Goal: Communication & Community: Ask a question

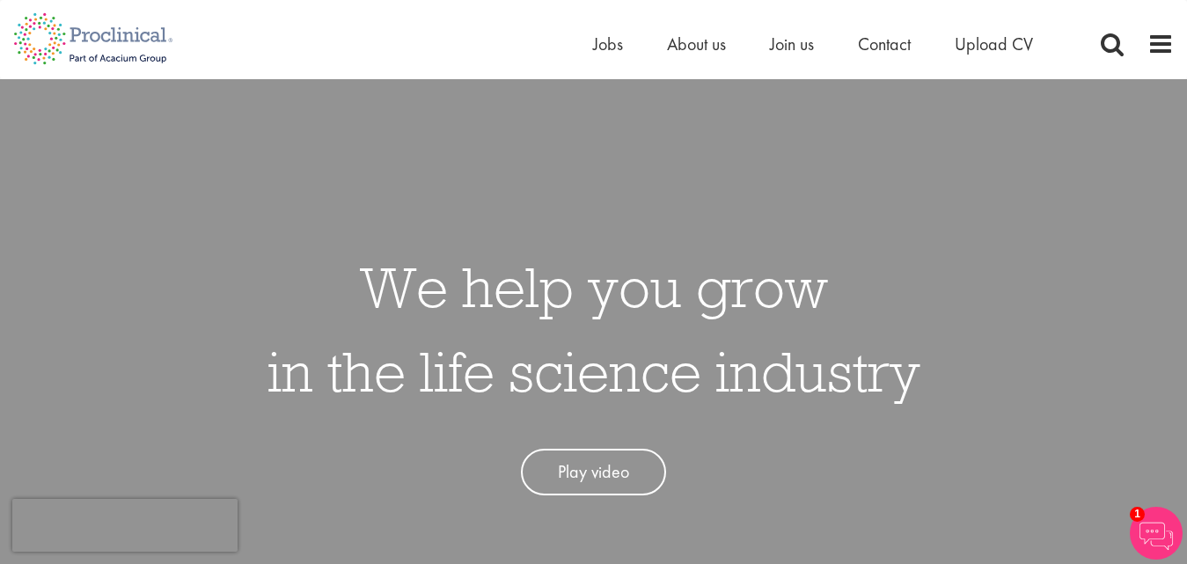
click at [896, 54] on span "Contact" at bounding box center [884, 44] width 53 height 23
drag, startPoint x: 0, startPoint y: 0, endPoint x: 896, endPoint y: 54, distance: 897.9
click at [896, 54] on span "Contact" at bounding box center [884, 44] width 53 height 23
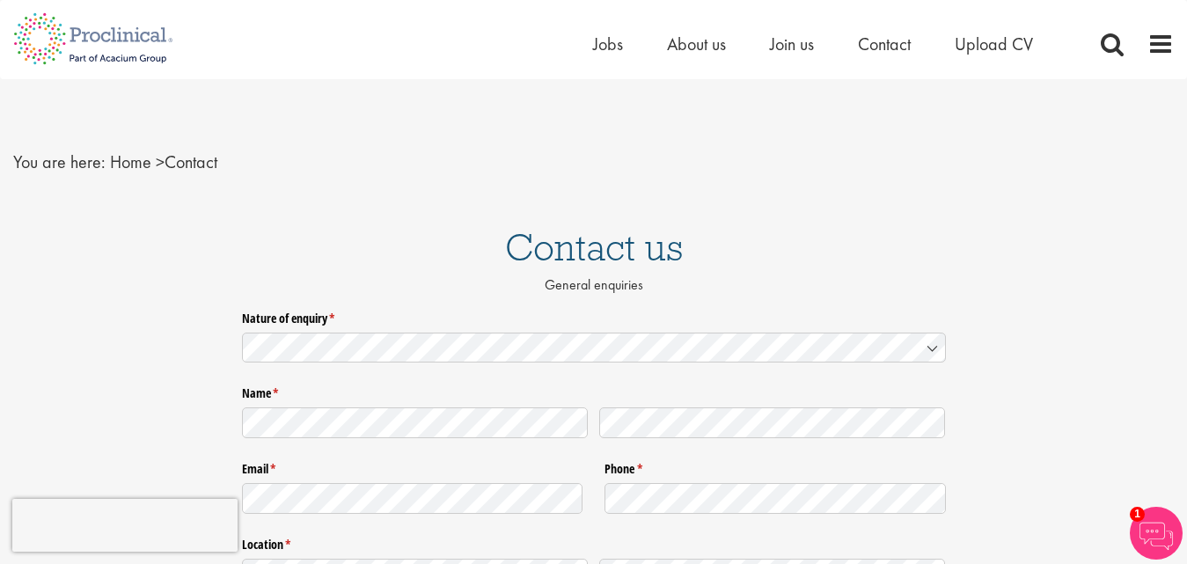
click at [588, 370] on div "Nature of enquiry * (required)" at bounding box center [594, 337] width 704 height 69
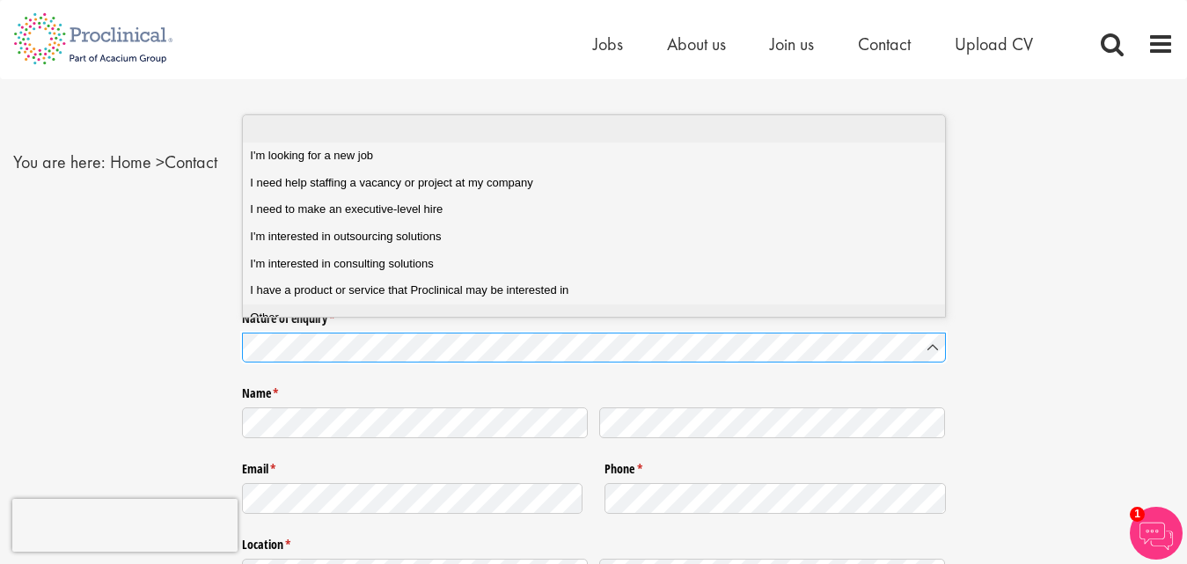
click at [277, 320] on span "Other" at bounding box center [264, 318] width 29 height 16
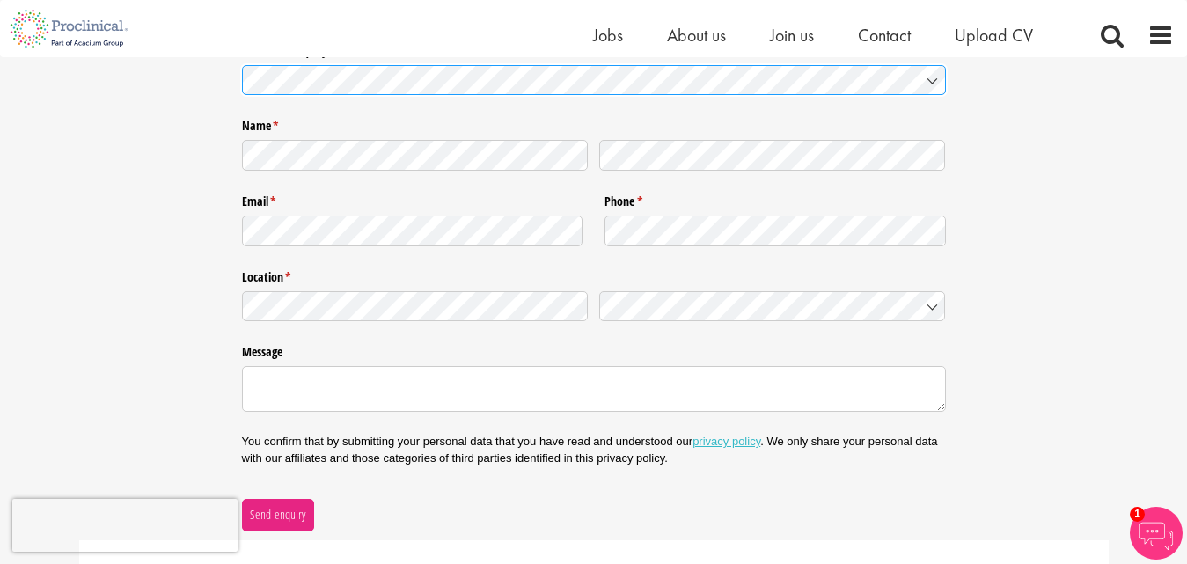
scroll to position [264, 0]
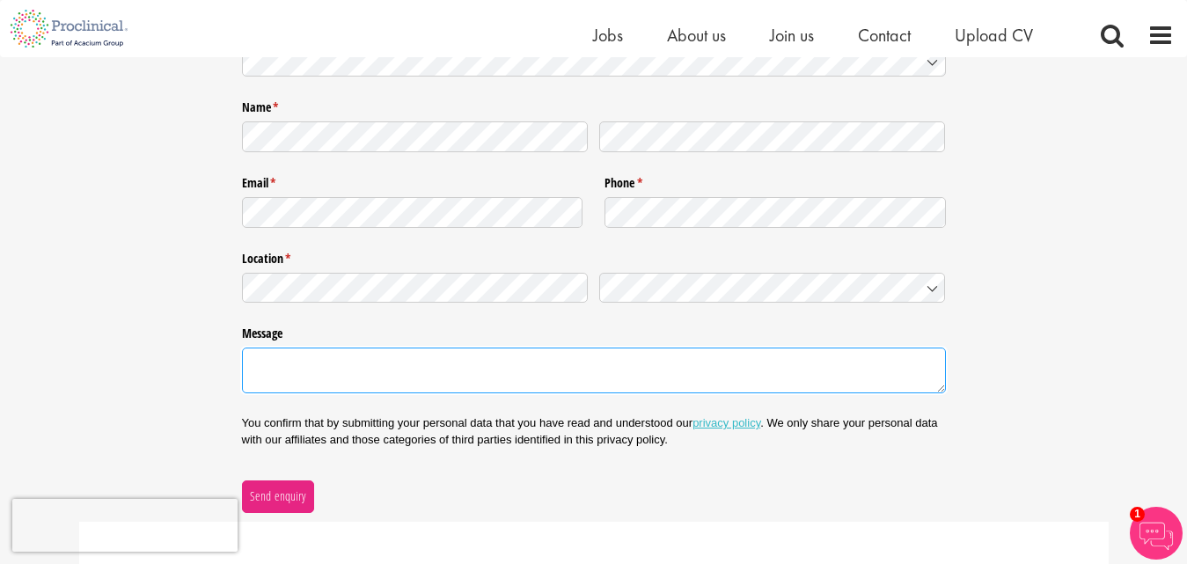
click at [566, 357] on textarea "Message" at bounding box center [594, 370] width 704 height 46
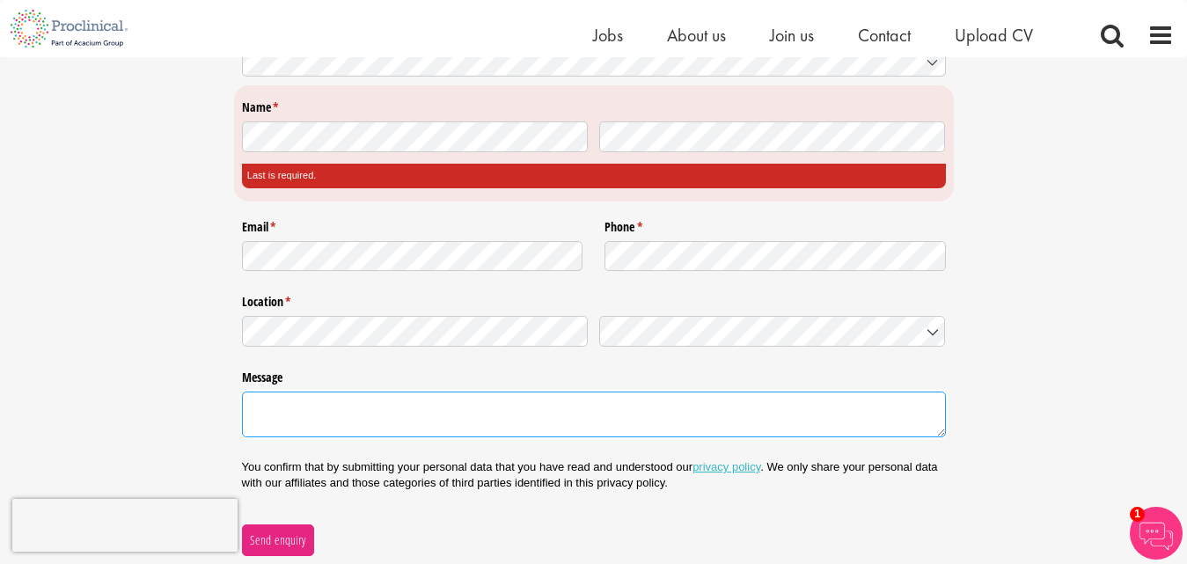
paste textarea "Hi, In today’s fast-moving facilities and hospitality landscape, vending isn’t …"
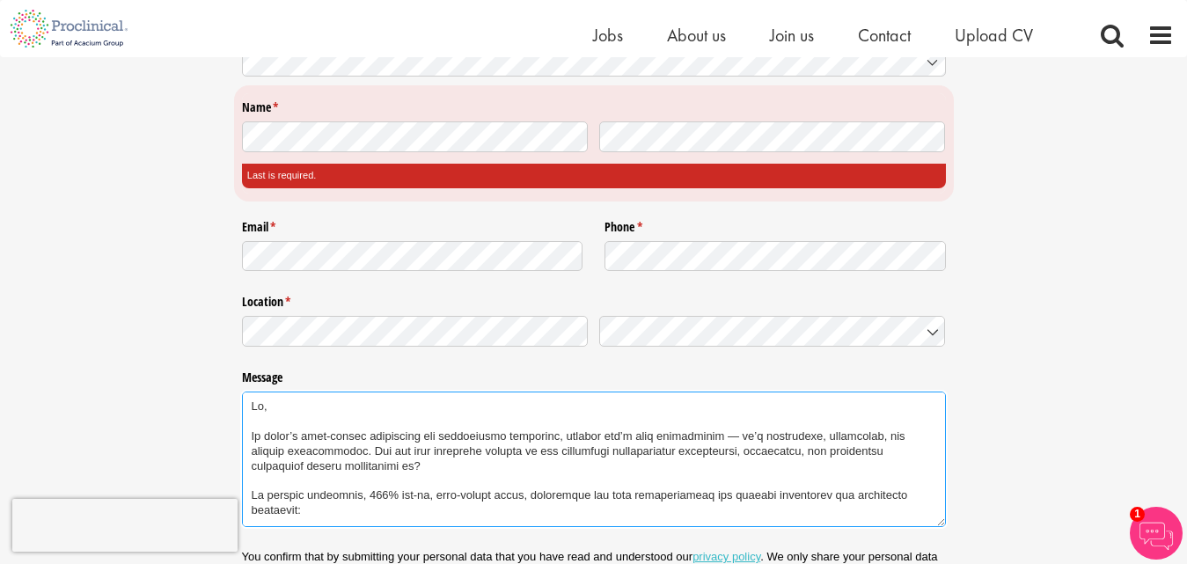
scroll to position [229, 0]
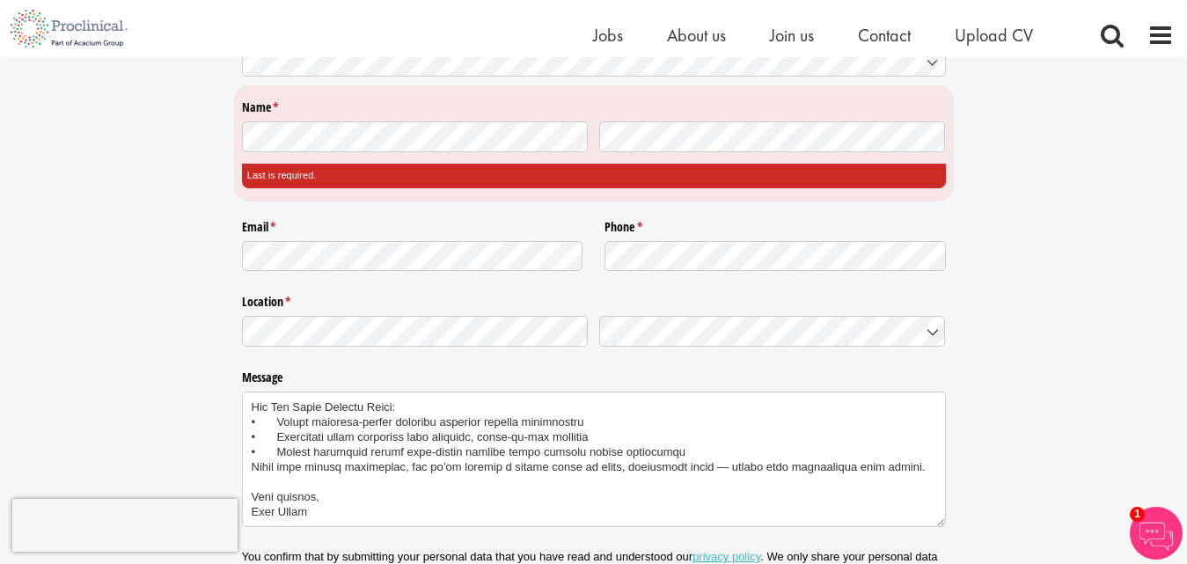
type textarea "Hi, In today’s fast-moving facilities and hospitality landscape, vending isn’t …"
click at [296, 511] on textarea "Message" at bounding box center [594, 458] width 704 height 135
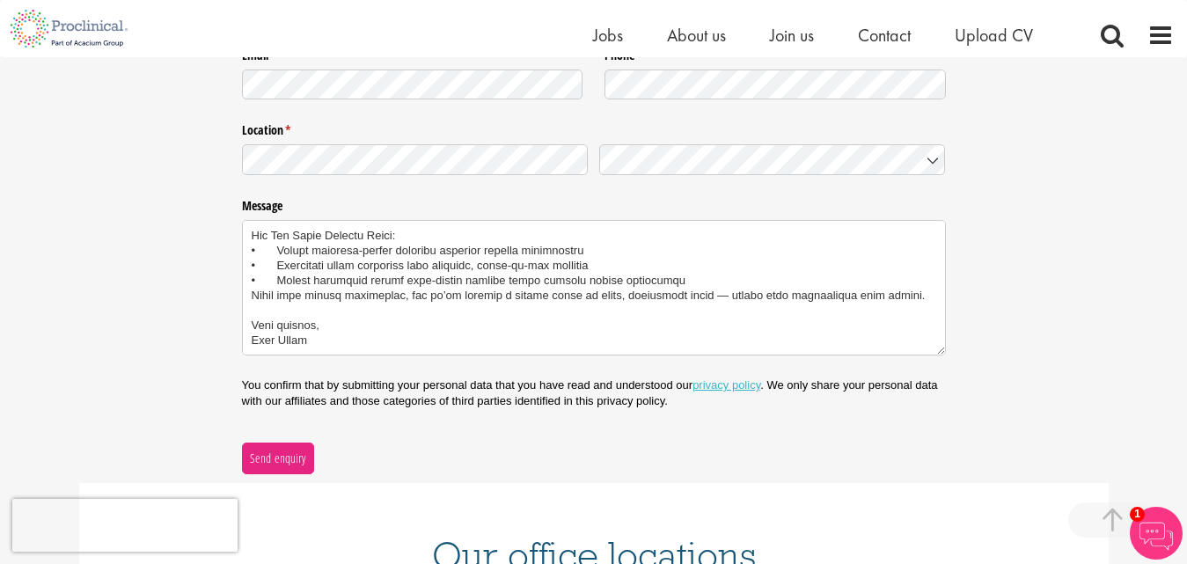
scroll to position [440, 0]
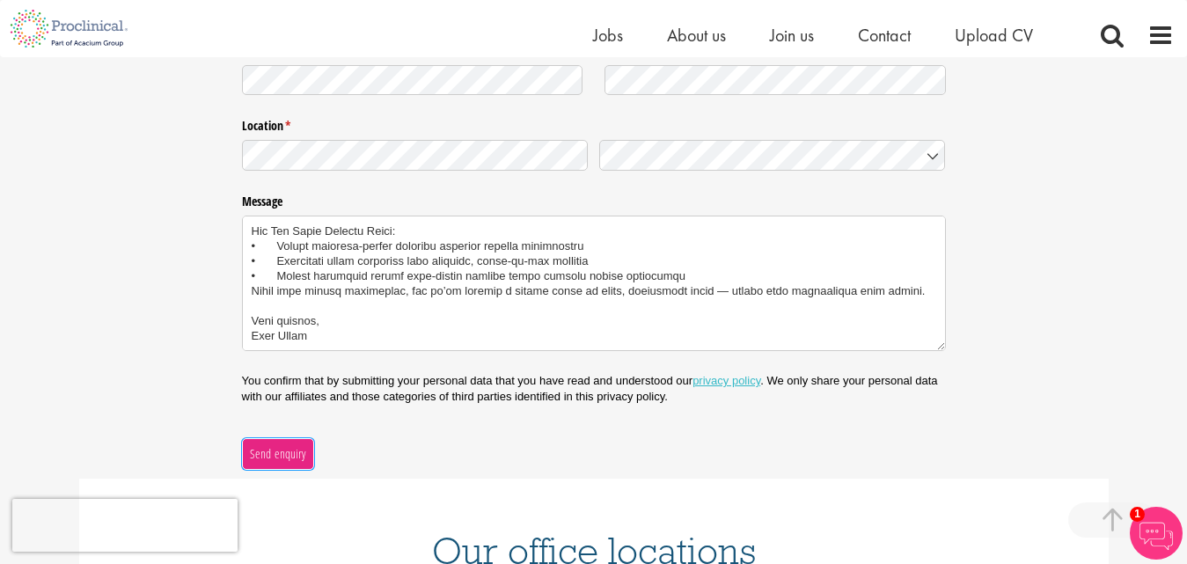
click at [268, 464] on div "Contact us General enquiries Nature of enquiry * (required) Name * (Last is req…" at bounding box center [593, 254] width 1187 height 1012
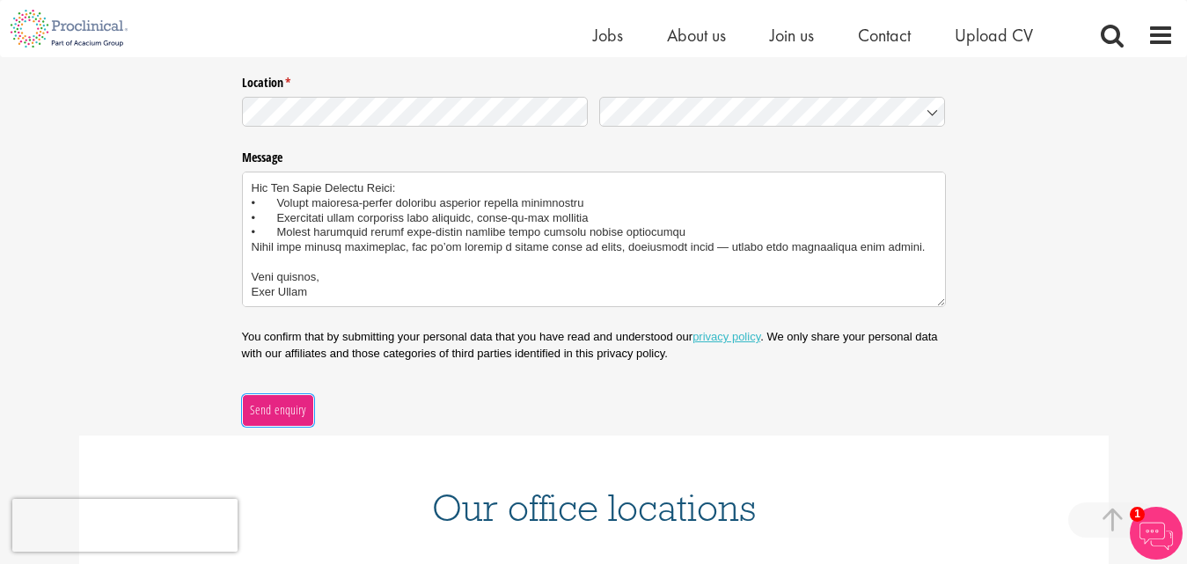
click at [307, 399] on button "Send enquiry" at bounding box center [278, 410] width 72 height 32
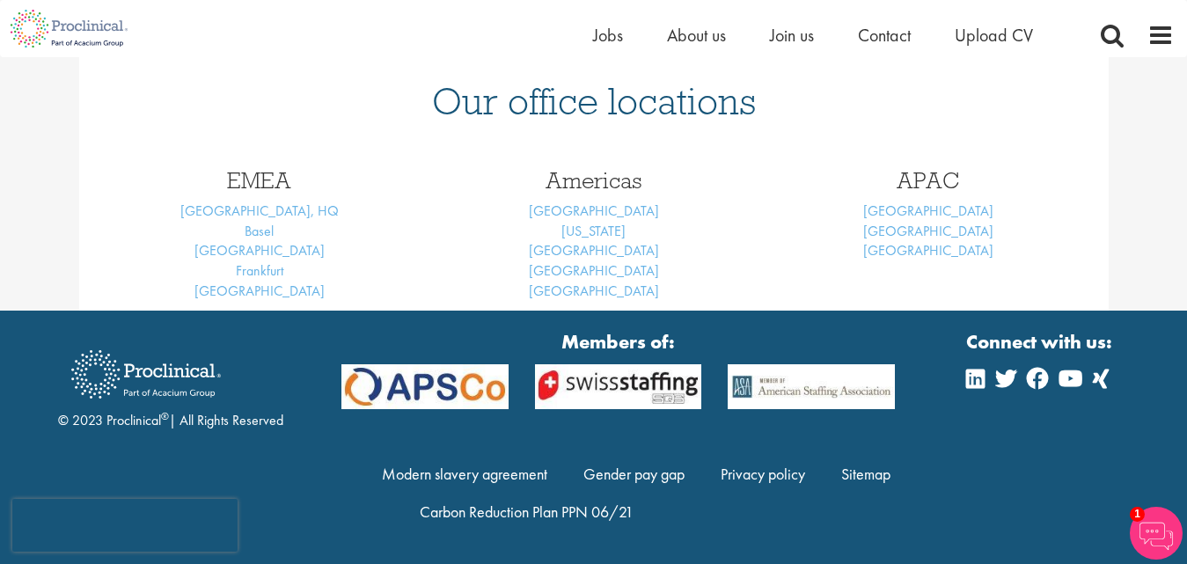
scroll to position [261, 0]
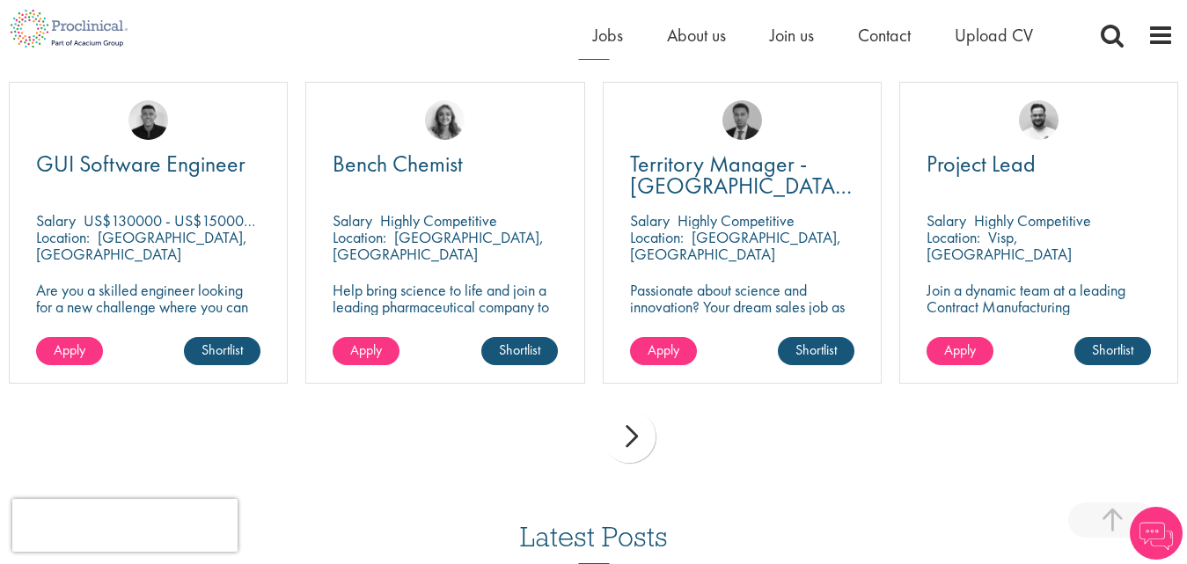
scroll to position [440, 0]
